Goal: Check status: Check status

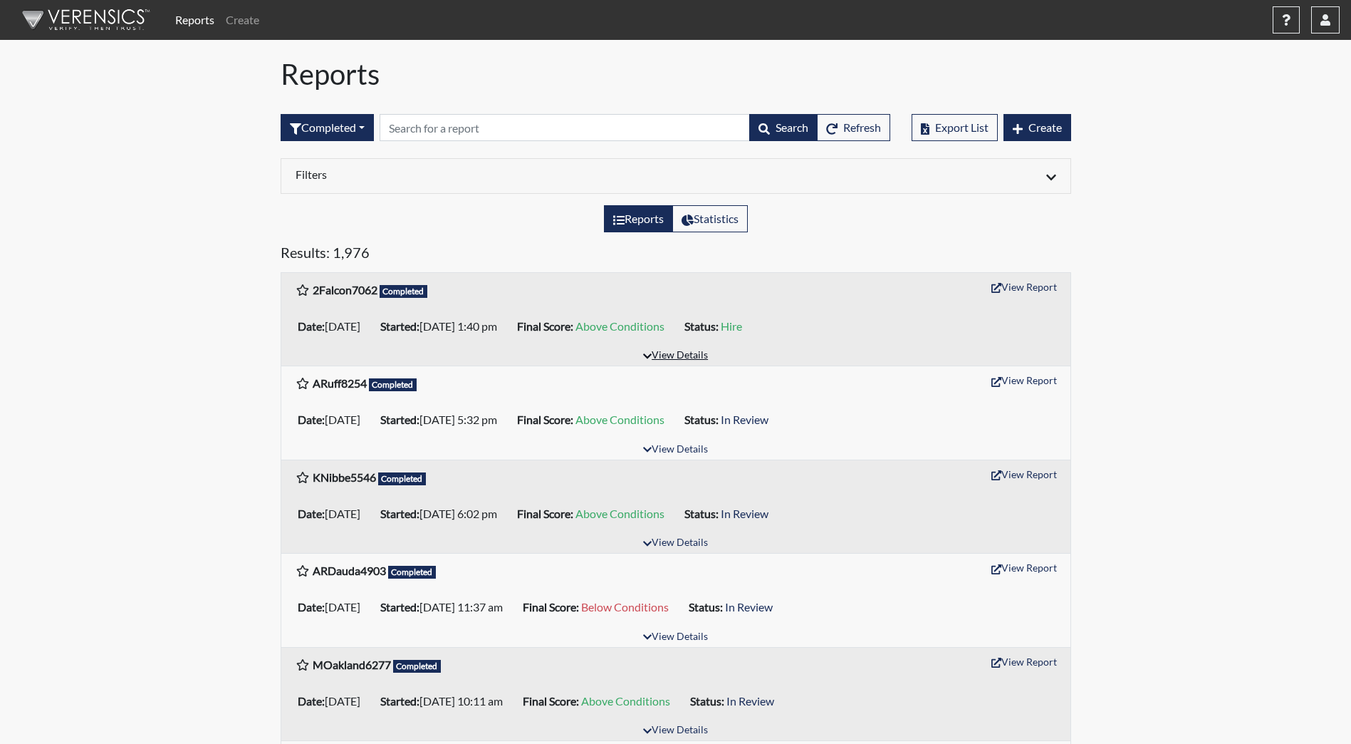
click at [699, 358] on button "View Details" at bounding box center [676, 355] width 78 height 19
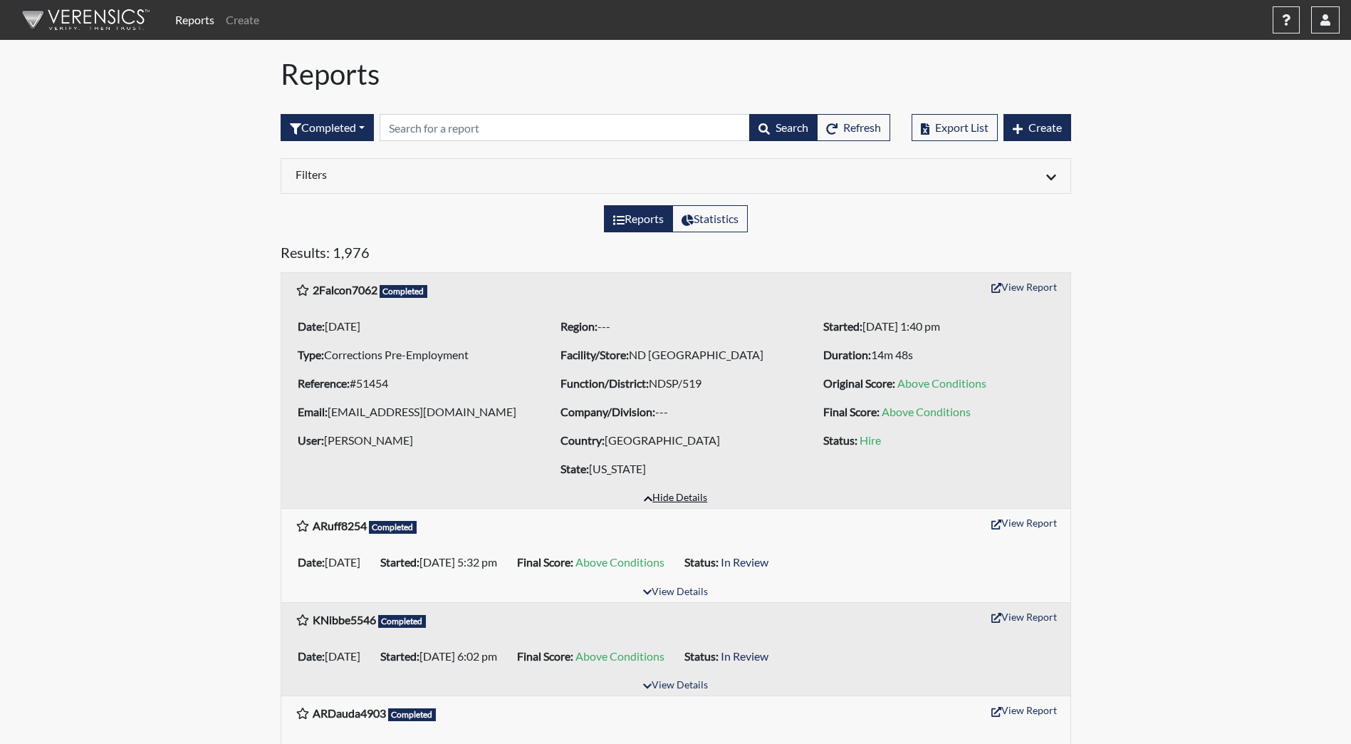
click at [686, 494] on button "Hide Details" at bounding box center [675, 498] width 76 height 19
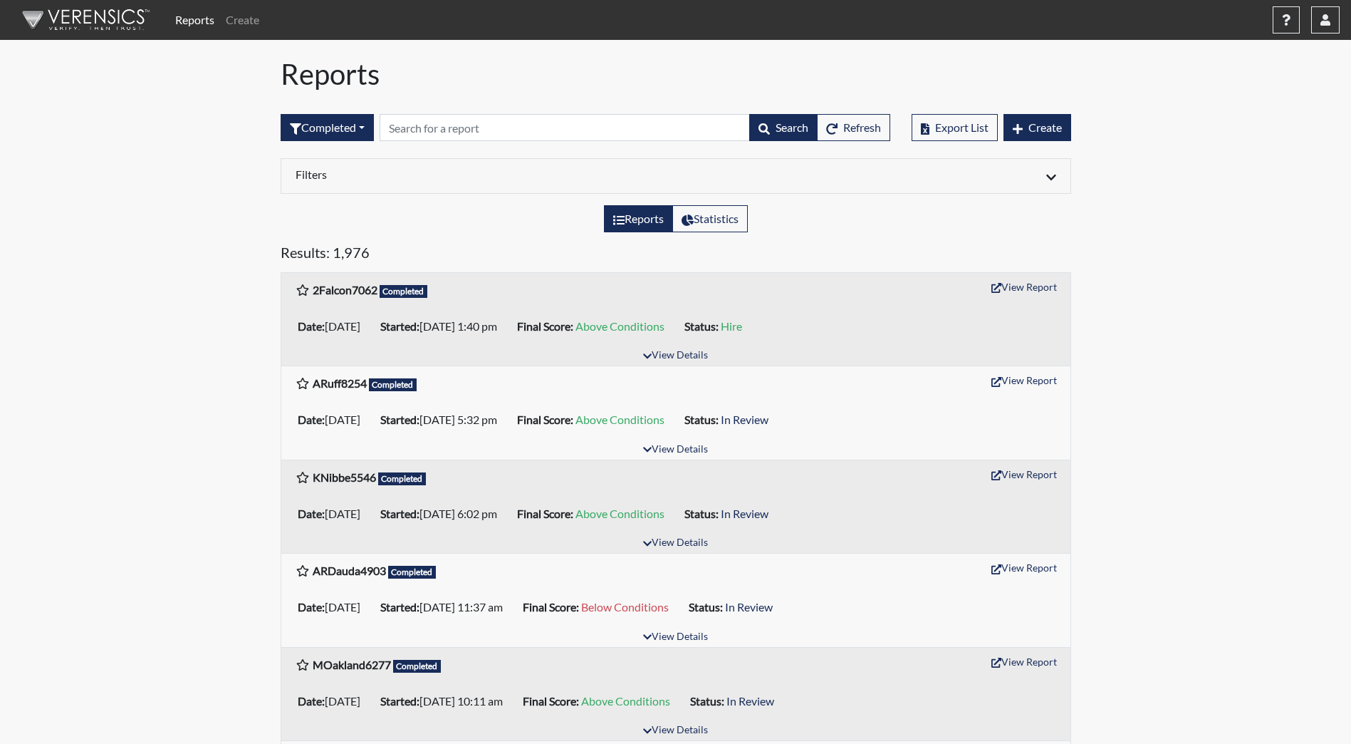
click at [338, 112] on div "Completed All Created Sent by email In Progress Declined Completed Search Refre…" at bounding box center [586, 127] width 610 height 61
click at [339, 121] on button "Completed" at bounding box center [327, 127] width 93 height 27
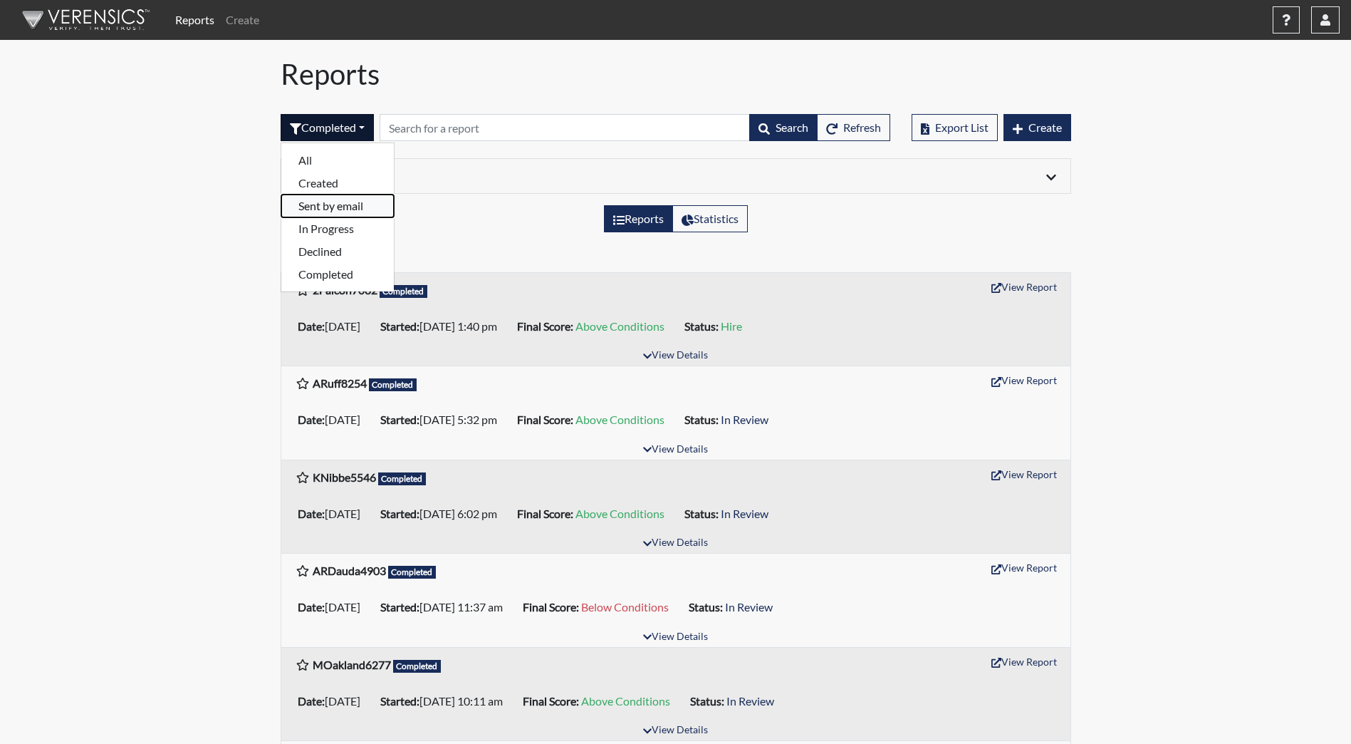
click at [343, 212] on button "Sent by email" at bounding box center [337, 205] width 113 height 23
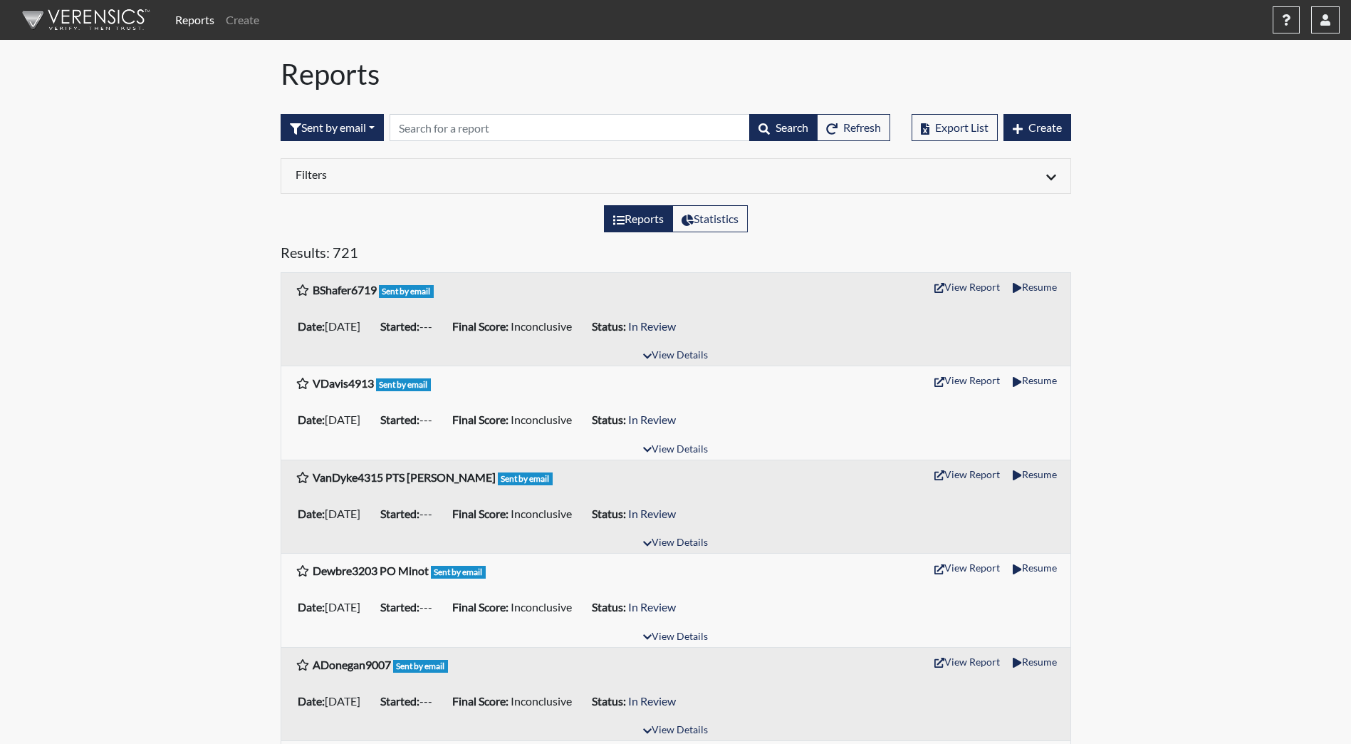
click at [92, 21] on img at bounding box center [83, 20] width 164 height 43
